Goal: Task Accomplishment & Management: Complete application form

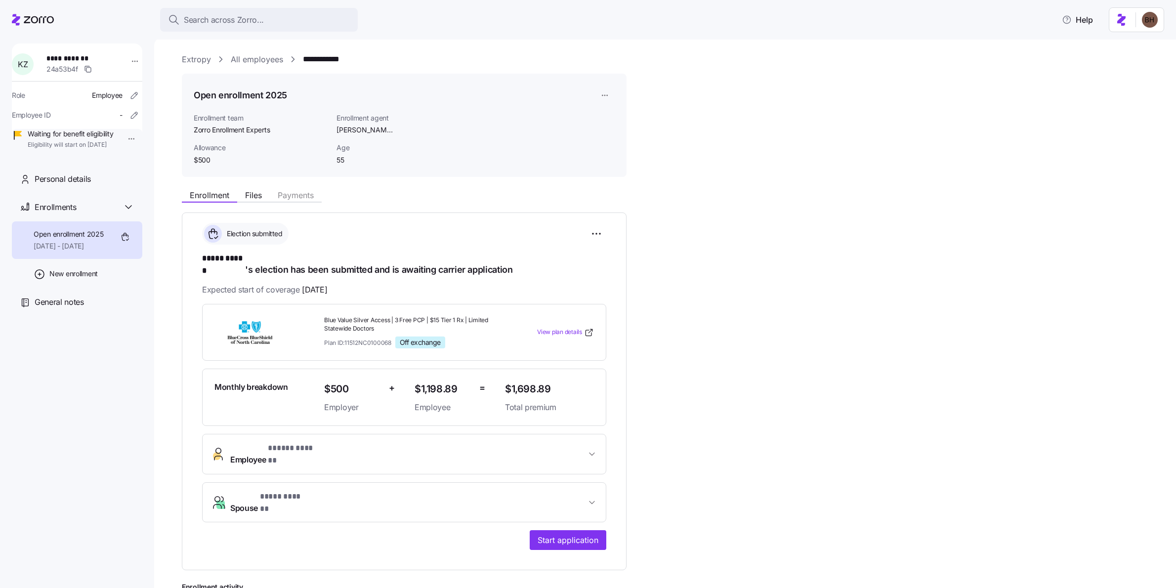
click at [43, 22] on icon at bounding box center [39, 19] width 30 height 7
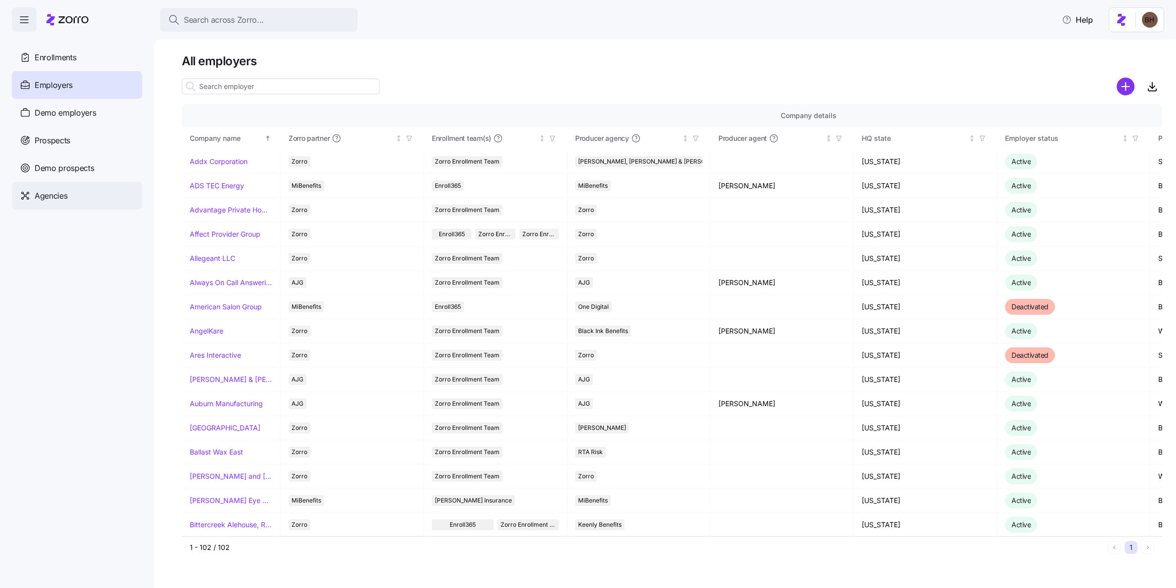
click at [31, 198] on div "Agencies" at bounding box center [77, 196] width 130 height 28
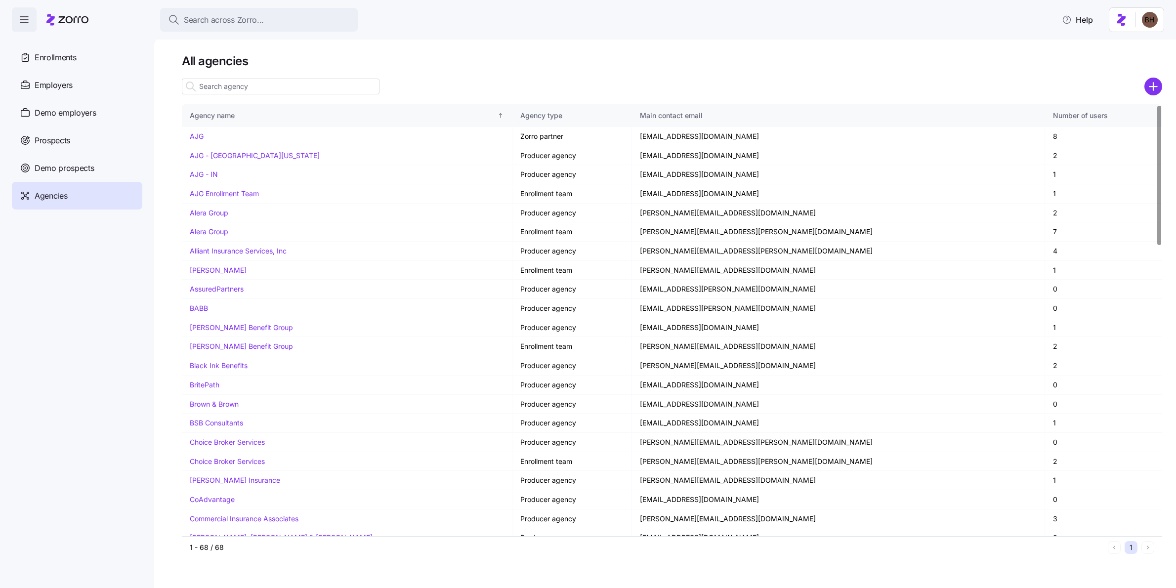
click at [319, 91] on input at bounding box center [281, 87] width 198 height 16
type input "u"
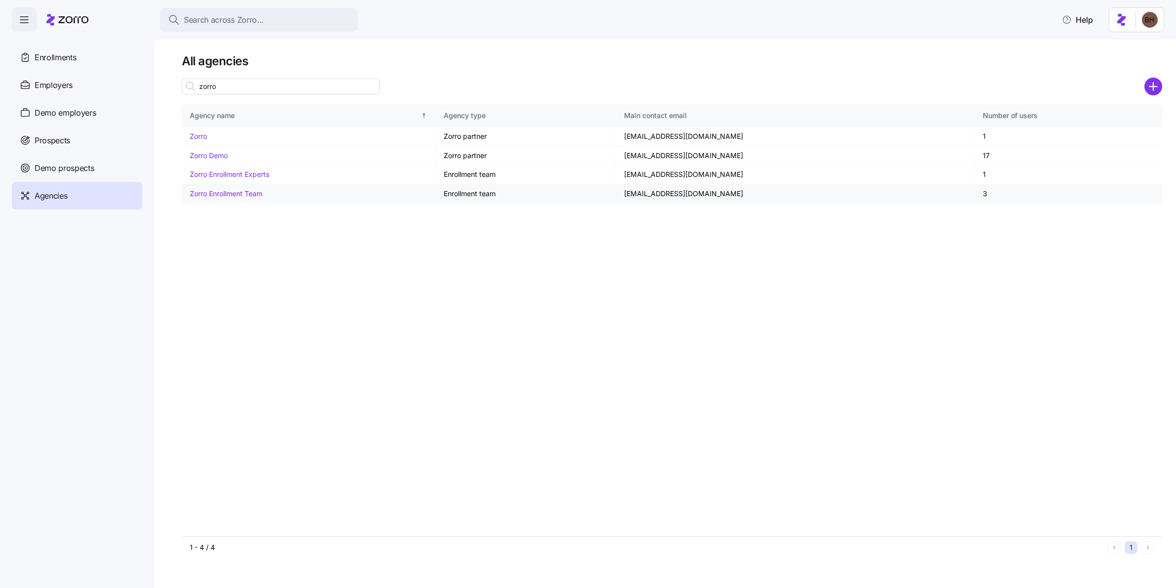
type input "zorro"
click at [282, 192] on td "Zorro Enrollment Team" at bounding box center [309, 193] width 254 height 19
click at [247, 193] on link "Zorro Enrollment Team" at bounding box center [226, 193] width 73 height 8
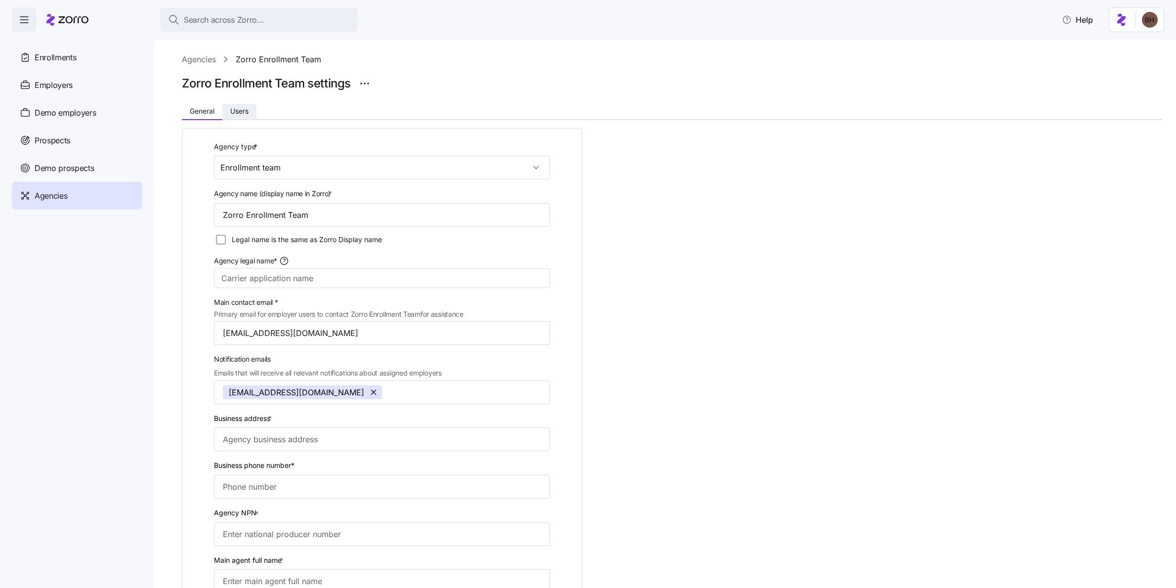
click at [237, 113] on span "Users" at bounding box center [239, 111] width 18 height 7
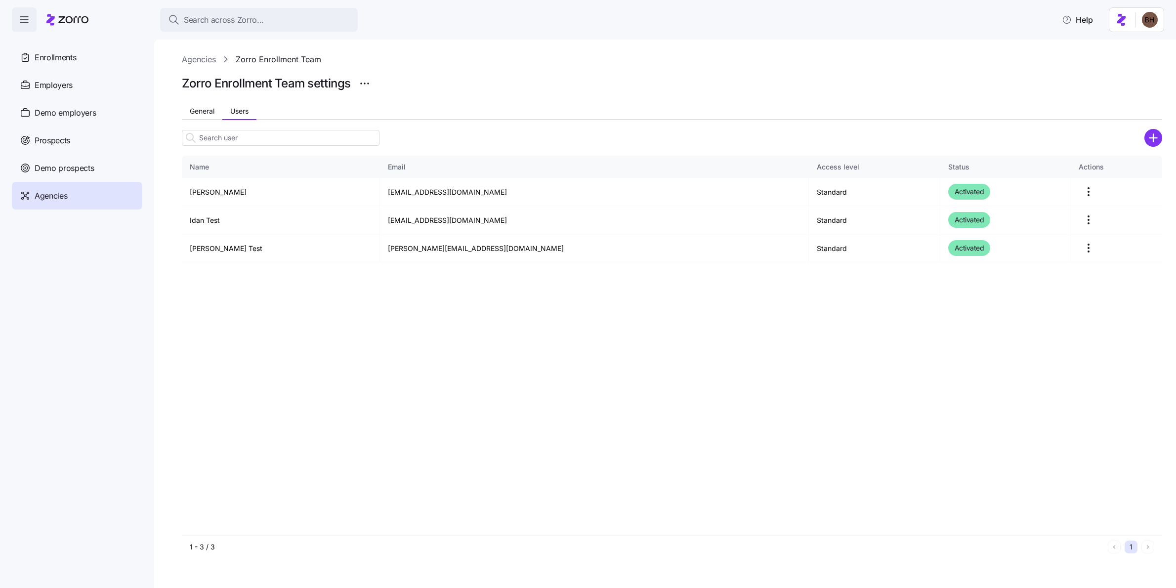
click at [1154, 140] on icon "add icon" at bounding box center [1154, 137] width 0 height 7
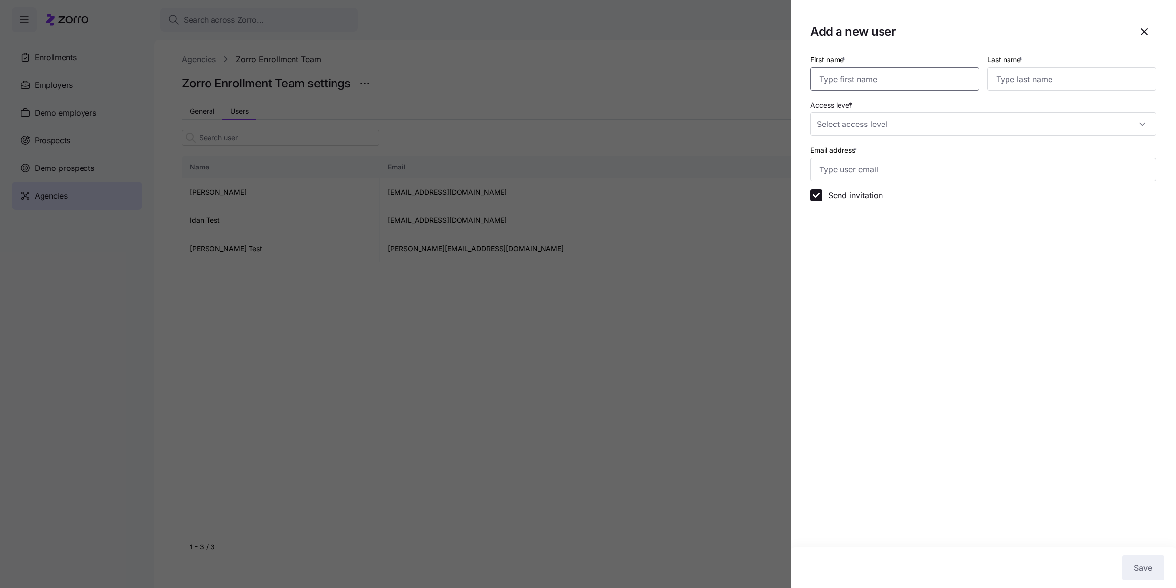
click at [876, 74] on input "First name *" at bounding box center [895, 79] width 169 height 24
type input "Shira"
type input "[PERSON_NAME]"
click at [882, 116] on input "Access level *" at bounding box center [984, 124] width 346 height 24
click at [887, 121] on input "Access level *" at bounding box center [984, 124] width 346 height 24
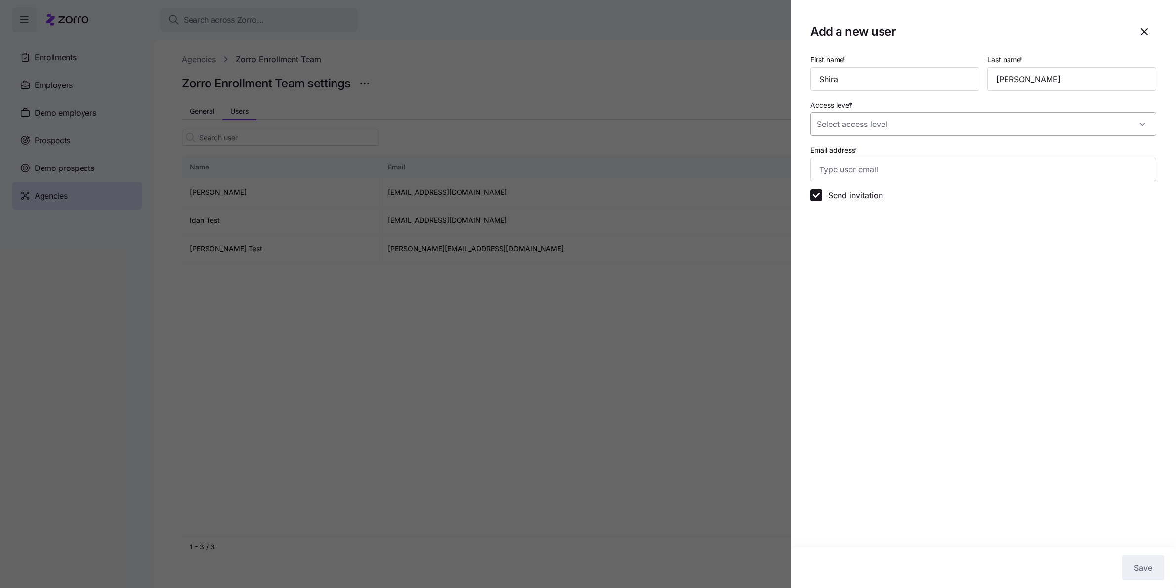
click at [1092, 120] on input "Access level *" at bounding box center [984, 124] width 346 height 24
click at [921, 157] on span "Standard" at bounding box center [917, 154] width 190 height 11
type input "Standard"
click at [870, 172] on input "Email address *" at bounding box center [984, 170] width 346 height 24
click at [819, 196] on input "Send invitation" at bounding box center [817, 195] width 12 height 12
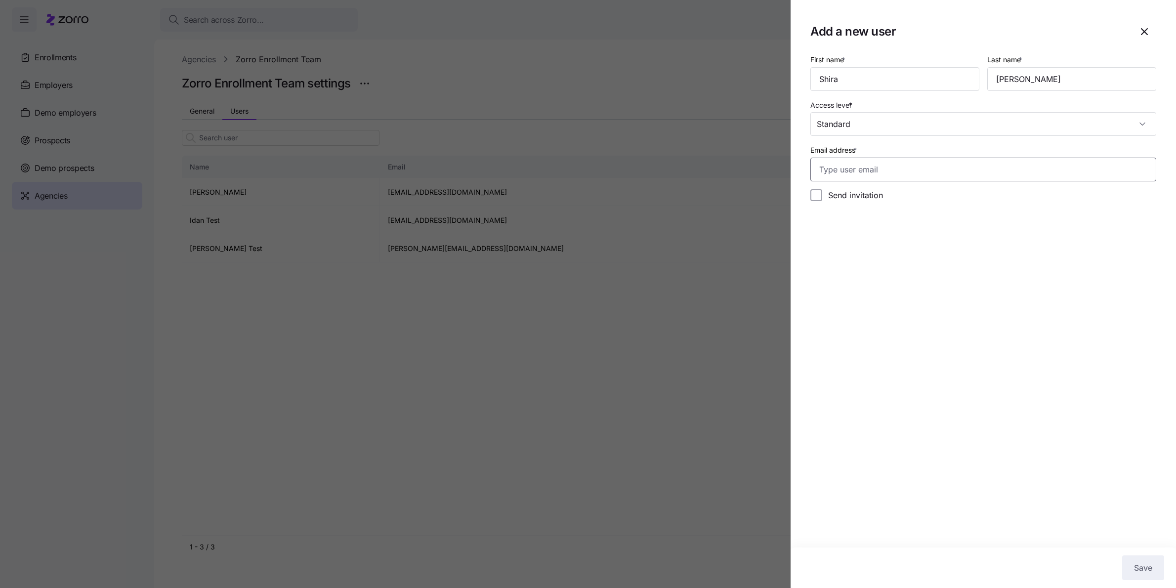
click at [831, 176] on input "Email address *" at bounding box center [984, 170] width 346 height 24
click at [815, 196] on input "Send invitation" at bounding box center [817, 195] width 12 height 12
checkbox input "true"
click at [840, 171] on input "Email address *" at bounding box center [984, 170] width 346 height 24
type input "l"
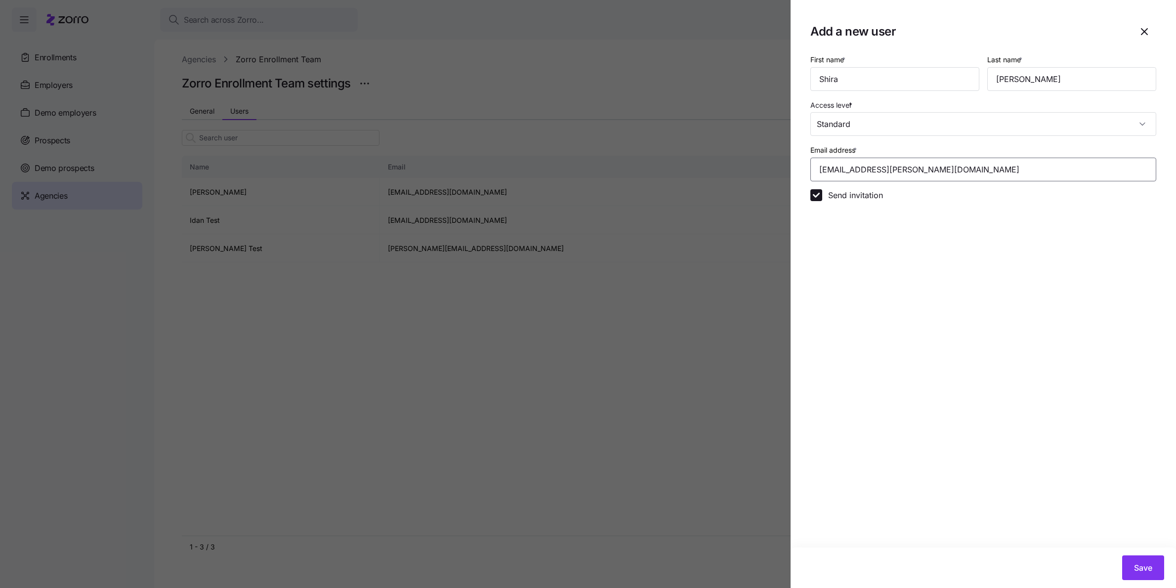
type input "[EMAIL_ADDRESS][PERSON_NAME][DOMAIN_NAME]"
click at [1149, 32] on icon "button" at bounding box center [1145, 32] width 12 height 12
